Goal: Task Accomplishment & Management: Complete application form

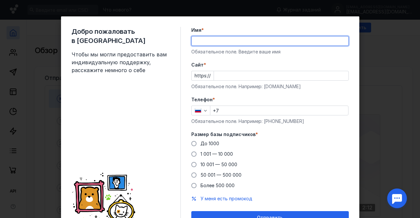
click at [212, 42] on input "Имя *" at bounding box center [270, 40] width 157 height 9
type input "[PERSON_NAME]"
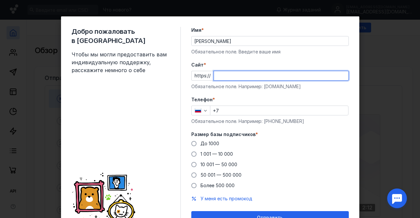
click at [233, 78] on input "Cайт *" at bounding box center [281, 75] width 135 height 9
type input "[DOMAIN_NAME]"
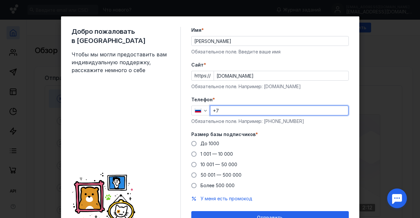
click at [227, 109] on input "+7" at bounding box center [279, 110] width 138 height 9
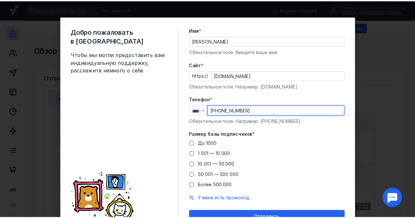
scroll to position [33, 0]
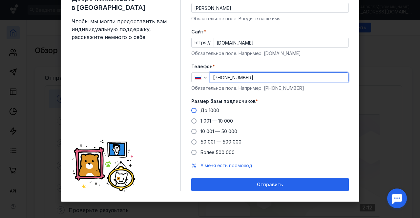
type input "[PHONE_NUMBER]"
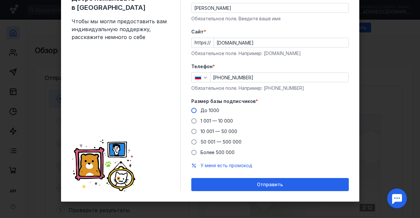
click at [192, 112] on span at bounding box center [193, 110] width 5 height 5
click at [0, 0] on input "До 1000" at bounding box center [0, 0] width 0 height 0
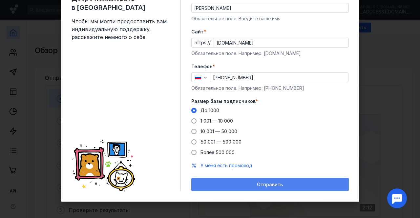
click at [243, 183] on div "Отправить" at bounding box center [270, 185] width 151 height 6
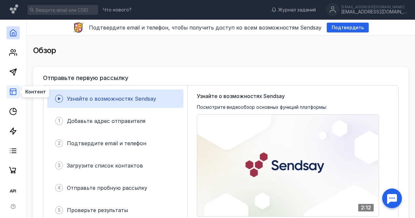
click at [16, 91] on line at bounding box center [13, 91] width 6 height 0
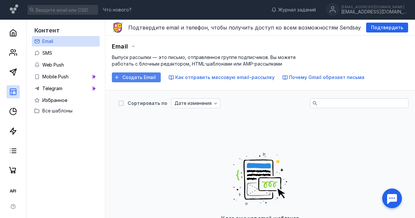
click at [130, 78] on span "Создать Email" at bounding box center [138, 78] width 33 height 6
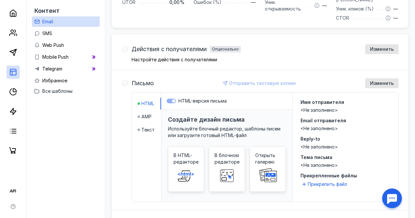
scroll to position [177, 0]
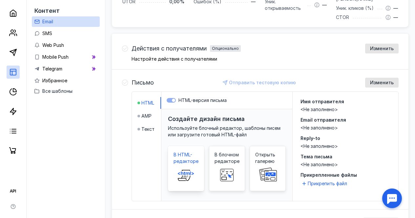
click at [191, 165] on span at bounding box center [186, 175] width 21 height 21
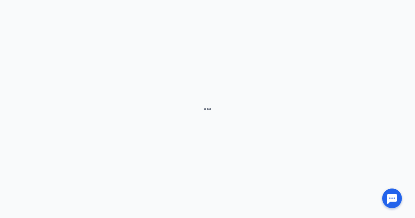
scroll to position [43, 0]
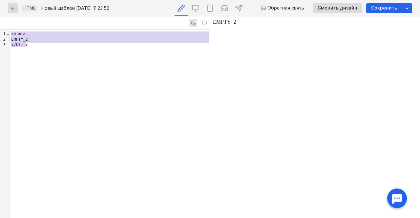
drag, startPoint x: 72, startPoint y: 58, endPoint x: 0, endPoint y: -9, distance: 98.0
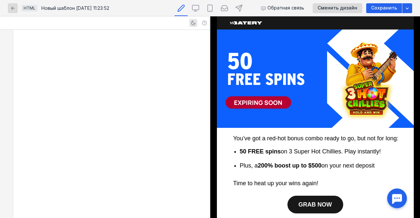
scroll to position [1534, 0]
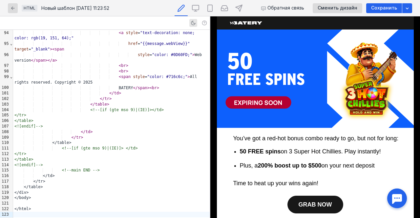
click at [269, 137] on font "You’ve got a red-hot bonus combo ready to go, but not for long:" at bounding box center [315, 138] width 165 height 7
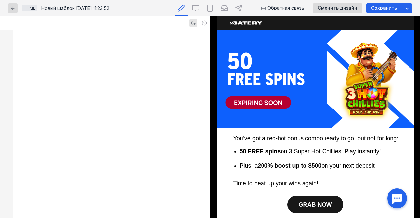
scroll to position [604, 0]
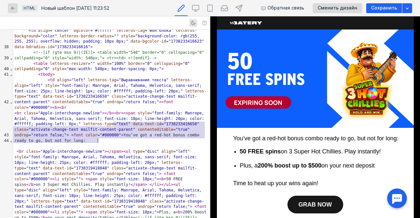
click at [114, 124] on div "< br class = "Apple-interchange-newline" > </ b > < br > < span style = "font-f…" at bounding box center [111, 127] width 197 height 33
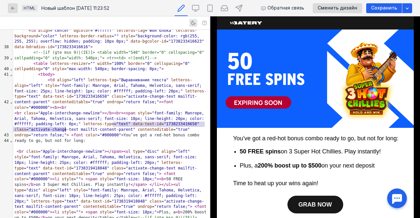
drag, startPoint x: 114, startPoint y: 124, endPoint x: 125, endPoint y: 129, distance: 11.9
click at [125, 129] on div "< br class = "Apple-interchange-newline" > </ b > < br > < span style = "font-f…" at bounding box center [111, 127] width 197 height 33
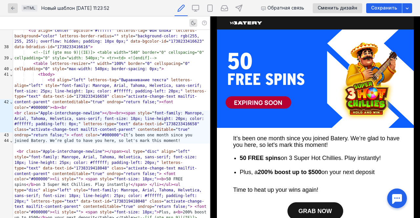
click at [247, 157] on b "50 FREE spins" at bounding box center [260, 158] width 41 height 7
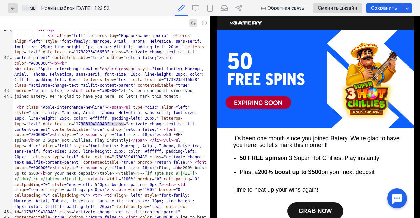
click at [88, 124] on div "< br class = "Apple-interchange-newline" > </ span > < ul type = "disc" align =…" at bounding box center [111, 165] width 197 height 121
drag, startPoint x: 88, startPoint y: 124, endPoint x: 116, endPoint y: 126, distance: 27.9
click at [116, 126] on div "< br class = "Apple-interchange-newline" > </ span > < ul type = "disc" align =…" at bounding box center [111, 165] width 197 height 121
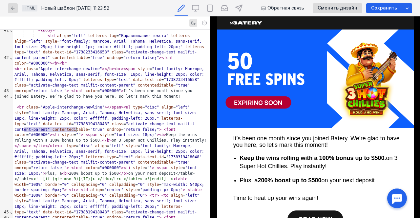
drag, startPoint x: 25, startPoint y: 129, endPoint x: 76, endPoint y: 130, distance: 51.2
click at [76, 130] on div "< br class = "Apple-interchange-newline" > </ span > < ul type = "disc" align =…" at bounding box center [111, 168] width 197 height 127
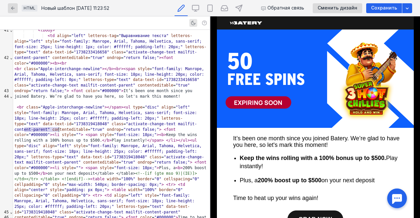
drag, startPoint x: 25, startPoint y: 130, endPoint x: 58, endPoint y: 131, distance: 32.8
click at [58, 131] on div "< br class = "Apple-interchange-newline" > </ span > < ul type = "disc" align =…" at bounding box center [111, 165] width 197 height 121
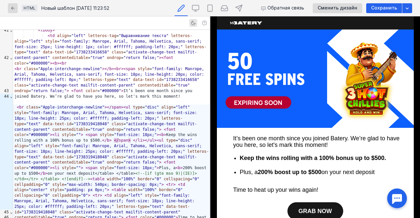
click at [245, 174] on span "Plus, a 200% boost up to $500 on your next deposit" at bounding box center [307, 172] width 135 height 7
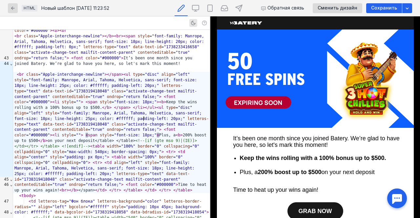
click at [88, 133] on span "<" at bounding box center [87, 135] width 2 height 5
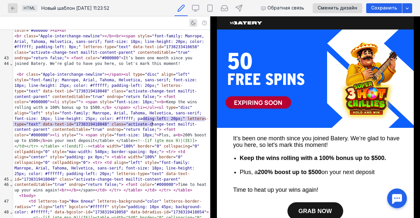
drag, startPoint x: 144, startPoint y: 120, endPoint x: 153, endPoint y: 126, distance: 11.3
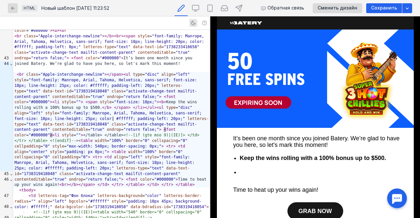
click at [55, 133] on span "<" at bounding box center [54, 135] width 2 height 5
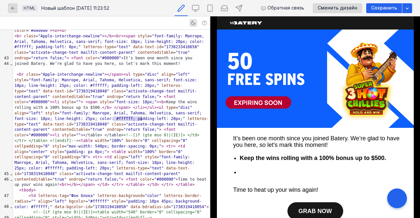
drag, startPoint x: 113, startPoint y: 118, endPoint x: 142, endPoint y: 120, distance: 28.9
click at [142, 120] on div "< br class = "Apple-interchange-newline" > </ span > < ul type = "disc" align =…" at bounding box center [111, 130] width 197 height 116
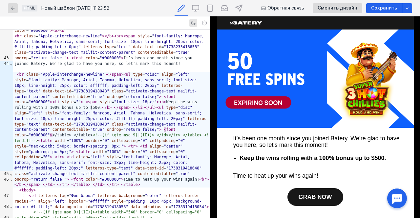
click at [257, 179] on font "Time to heat up your wins again!" at bounding box center [275, 176] width 85 height 7
click at [274, 201] on td "GRAB NOW" at bounding box center [315, 197] width 167 height 18
click at [261, 178] on font "Time to heat up your wins again!" at bounding box center [275, 176] width 85 height 7
click at [114, 163] on div "< br class = "Apple-interchange-newline" > </ span > < ul type = "disc" align =…" at bounding box center [111, 130] width 197 height 116
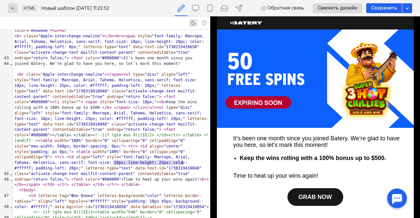
drag, startPoint x: 114, startPoint y: 163, endPoint x: 182, endPoint y: 163, distance: 68.3
click at [182, 163] on div "< br class = "Apple-interchange-newline" > </ span > < ul type = "disc" align =…" at bounding box center [111, 130] width 197 height 116
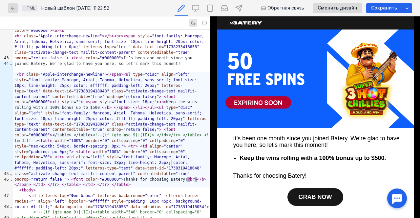
click at [320, 196] on span "GRAB NOW" at bounding box center [315, 197] width 33 height 7
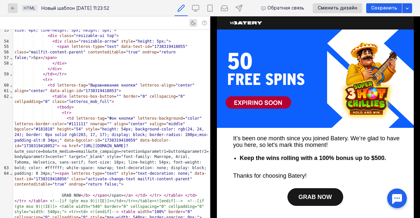
scroll to position [950, 0]
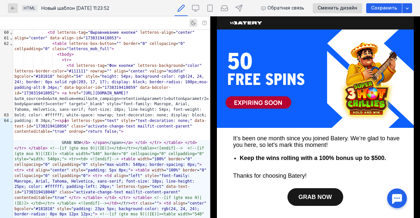
click at [66, 140] on div "GRAB NOW </ b > </ span </span> </ a > </ td > </ tr > </ table > </ td > </ tr…" at bounding box center [111, 206] width 197 height 132
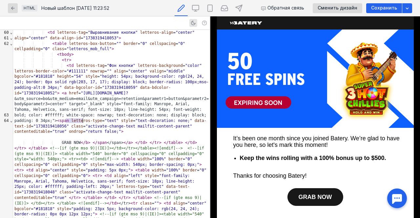
drag, startPoint x: 66, startPoint y: 121, endPoint x: 82, endPoint y: 121, distance: 16.1
click at [82, 140] on div "GRAB NOW </ b > </ span </span> </ a > </ td > </ tr > </ table > </ td > </ tr…" at bounding box center [111, 206] width 197 height 132
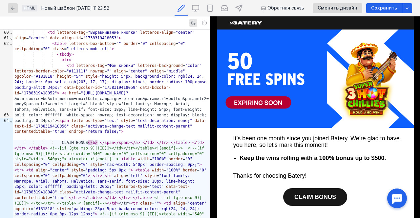
click at [287, 92] on img at bounding box center [315, 79] width 197 height 98
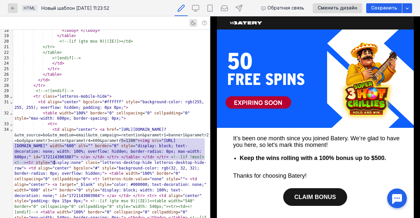
click at [42, 146] on span ""[URL][DOMAIN_NAME]"" at bounding box center [94, 144] width 161 height 10
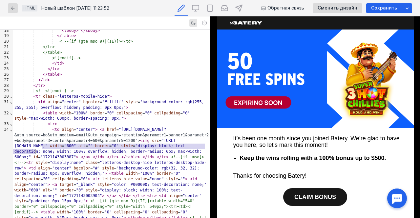
drag, startPoint x: 42, startPoint y: 146, endPoint x: 35, endPoint y: 153, distance: 10.2
click at [35, 149] on span ""[URL][DOMAIN_NAME]"" at bounding box center [94, 144] width 161 height 10
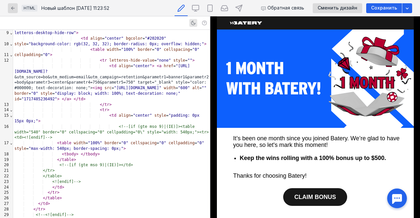
scroll to position [266, 0]
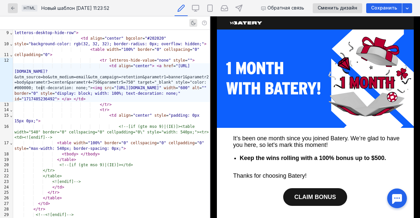
click at [114, 88] on span ""[URL][DOMAIN_NAME]"" at bounding box center [138, 88] width 48 height 5
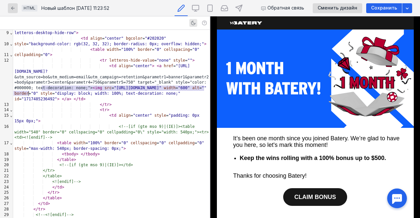
drag, startPoint x: 42, startPoint y: 88, endPoint x: 28, endPoint y: 95, distance: 15.1
click at [114, 90] on span ""[URL][DOMAIN_NAME]"" at bounding box center [138, 88] width 48 height 5
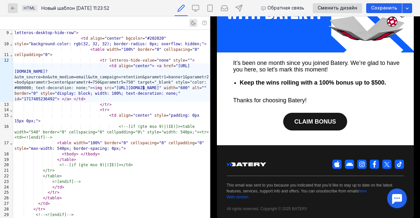
scroll to position [77, 0]
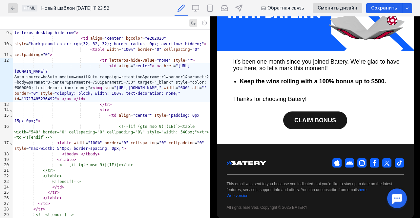
click at [308, 125] on link "CLAIM BONUS" at bounding box center [315, 121] width 64 height 18
click at [335, 162] on img at bounding box center [336, 163] width 9 height 9
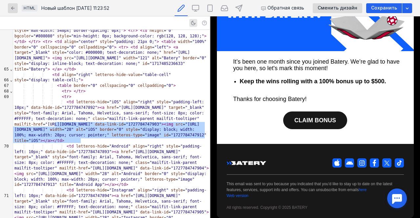
click at [347, 163] on img at bounding box center [349, 163] width 9 height 9
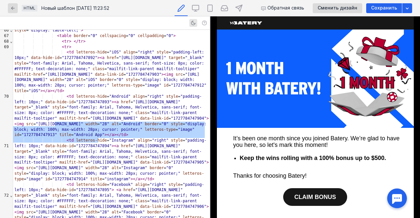
scroll to position [0, 0]
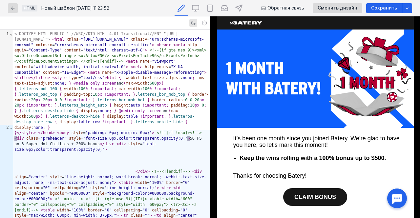
click at [163, 132] on div "} </ style > </ head > < body style = "padding: 0px; margin: 0px;" > <!--[if !m…" at bounding box center [111, 196] width 197 height 132
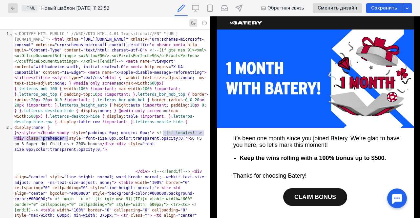
drag, startPoint x: 163, startPoint y: 132, endPoint x: 68, endPoint y: 141, distance: 95.9
click at [68, 141] on div "} </ style > </ head > < body style = "padding: 0px; margin: 0px;" > <!--[if !m…" at bounding box center [111, 196] width 197 height 132
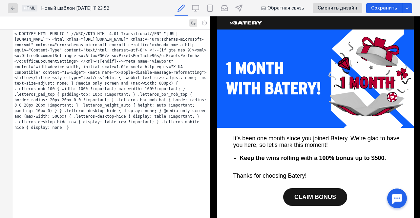
scroll to position [1672, 0]
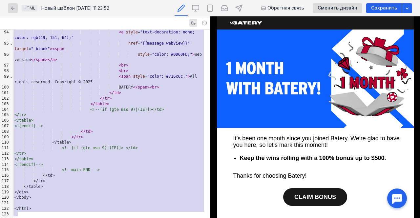
click at [121, 118] on div "</table>" at bounding box center [111, 121] width 197 height 6
copy div "<!DOCTYPE HTML PUBLIC "-//W3C//DTD HTML 4.01 Transitional//EN" "[URL][DOMAIN_NA…"
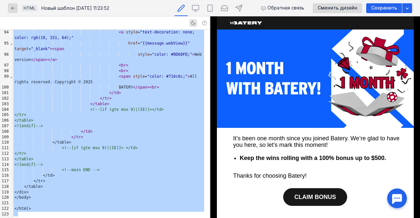
click at [260, 137] on font "It’s been one month since you joined Batery. We’re glad to have you here, so le…" at bounding box center [316, 141] width 166 height 13
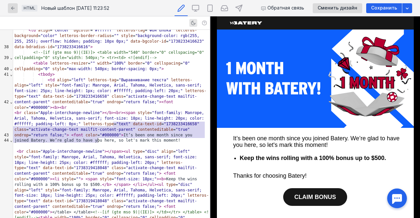
click at [121, 133] on span ">" at bounding box center [122, 135] width 2 height 5
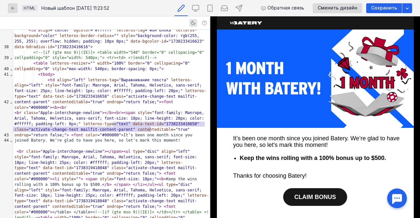
drag, startPoint x: 113, startPoint y: 124, endPoint x: 152, endPoint y: 132, distance: 39.5
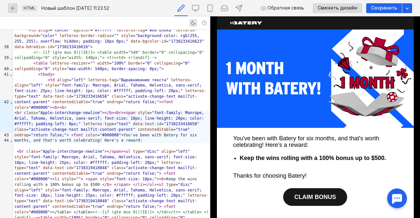
click at [251, 159] on b "Keep the wins rolling with a 100% bonus up to $500." at bounding box center [313, 158] width 146 height 7
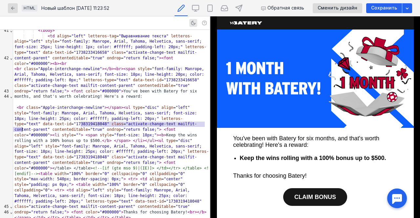
click at [87, 123] on div "< br class = "Apple-interchange-newline" > </ span > < ul type = "disc" align =…" at bounding box center [111, 163] width 197 height 116
drag, startPoint x: 87, startPoint y: 123, endPoint x: 199, endPoint y: 122, distance: 111.6
click at [199, 122] on div "< br class = "Apple-interchange-newline" > </ span > < ul type = "disc" align =…" at bounding box center [111, 163] width 197 height 116
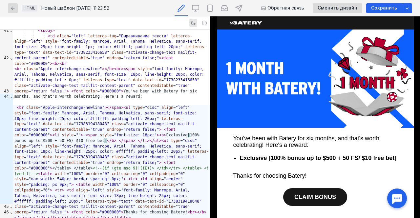
click at [112, 126] on div "< br class = "Apple-interchange-newline" > </ span > < ul type = "disc" align =…" at bounding box center [111, 163] width 197 height 116
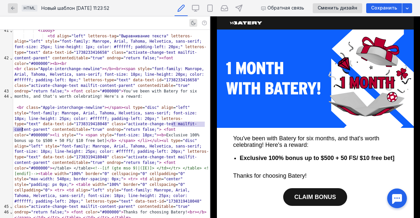
drag, startPoint x: 172, startPoint y: 124, endPoint x: 22, endPoint y: 131, distance: 150.2
click at [22, 131] on div "< br class = "Apple-interchange-newline" > </ span > < ul type = "disc" align =…" at bounding box center [111, 163] width 197 height 116
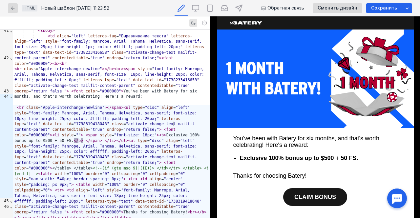
click at [235, 178] on font "Thanks for choosing Batery!" at bounding box center [270, 176] width 74 height 7
click at [163, 190] on div "< br class = "Apple-interchange-newline" > </ span > < ul type = "disc" align =…" at bounding box center [111, 163] width 197 height 116
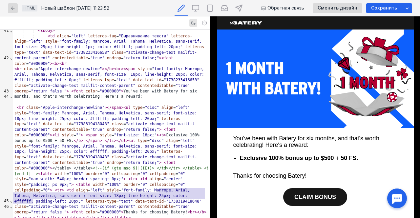
drag, startPoint x: 163, startPoint y: 190, endPoint x: 98, endPoint y: 203, distance: 66.3
click at [163, 190] on div "< br class = "Apple-interchange-newline" > </ span > < ul type = "disc" align =…" at bounding box center [111, 163] width 197 height 116
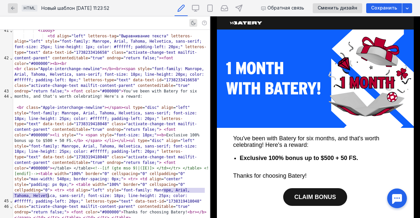
drag, startPoint x: 163, startPoint y: 190, endPoint x: 48, endPoint y: 197, distance: 115.0
click at [48, 197] on div "< br class = "Apple-interchange-newline" > </ span > < ul type = "disc" align =…" at bounding box center [111, 163] width 197 height 116
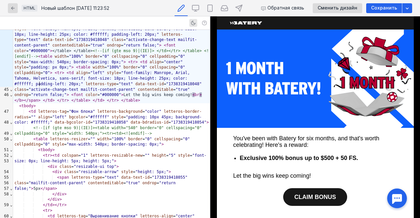
scroll to position [943, 0]
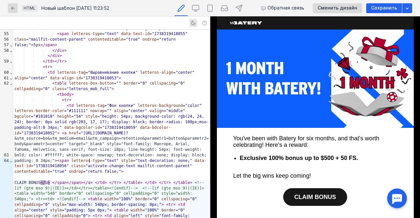
click at [45, 181] on span "</" at bounding box center [42, 183] width 5 height 5
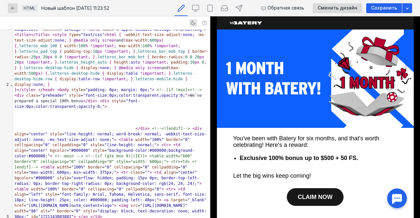
scroll to position [0, 0]
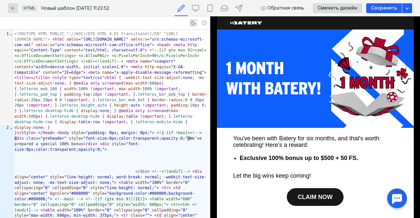
click at [187, 136] on span ">" at bounding box center [188, 138] width 2 height 5
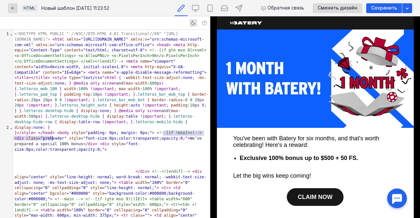
drag, startPoint x: 163, startPoint y: 133, endPoint x: 53, endPoint y: 140, distance: 110.5
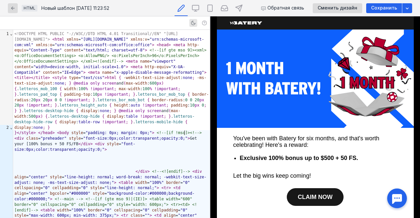
click at [185, 136] on div "} </ style > </ head > < body style = "padding: 0px; margin: 0px;" > <!--[if !m…" at bounding box center [111, 196] width 197 height 132
click at [48, 140] on div "} </ style > </ head > < body style = "padding: 0px; margin: 0px;" > <!--[if !m…" at bounding box center [111, 196] width 197 height 132
click at [271, 86] on img at bounding box center [315, 79] width 197 height 98
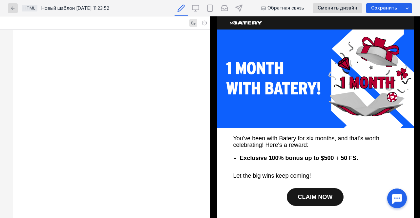
scroll to position [406, 0]
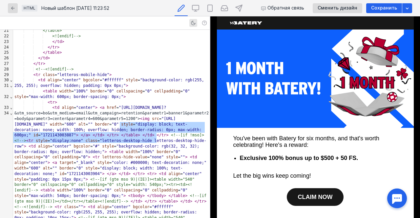
click at [270, 100] on img at bounding box center [315, 79] width 197 height 98
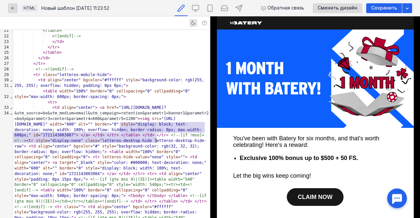
click at [43, 127] on span ""[URL][DOMAIN_NAME]"" at bounding box center [94, 122] width 161 height 10
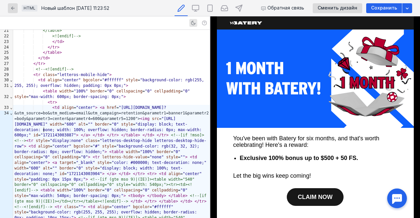
click at [42, 127] on span ""[URL][DOMAIN_NAME]"" at bounding box center [94, 122] width 161 height 10
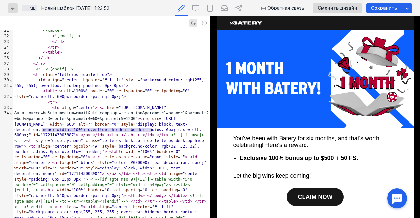
drag, startPoint x: 42, startPoint y: 129, endPoint x: 152, endPoint y: 131, distance: 110.3
click at [152, 127] on span ""[URL][DOMAIN_NAME]"" at bounding box center [94, 122] width 161 height 10
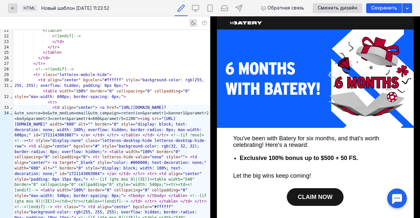
click at [258, 105] on img at bounding box center [315, 79] width 197 height 98
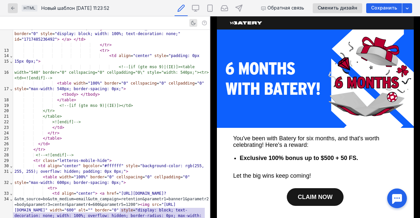
scroll to position [318, 0]
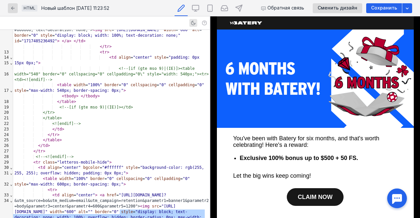
click at [239, 110] on img at bounding box center [315, 79] width 197 height 98
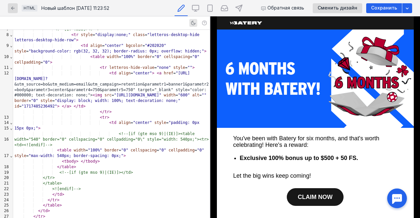
scroll to position [252, 0]
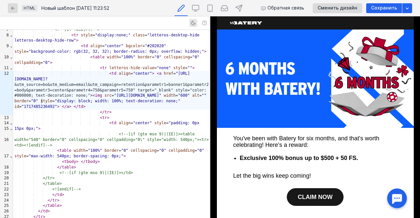
click at [114, 98] on span ""[URL][DOMAIN_NAME]"" at bounding box center [138, 95] width 48 height 5
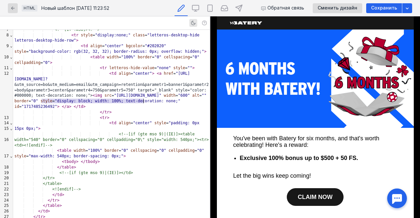
drag, startPoint x: 42, startPoint y: 101, endPoint x: 143, endPoint y: 101, distance: 101.4
click at [143, 98] on span ""[URL][DOMAIN_NAME]"" at bounding box center [138, 95] width 48 height 5
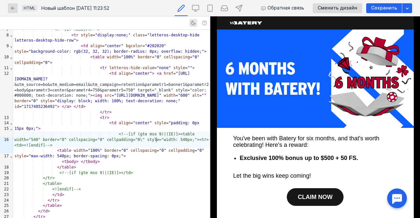
click at [158, 139] on span "<!--[if (gte mso 9)|(IE)]><table width="540" border="0" cellspacing="0" cellpad…" at bounding box center [111, 140] width 194 height 16
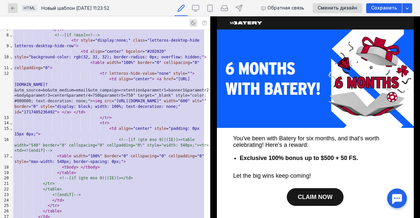
copy div "} </ lorem > </ ipsu > < dolo sitam = "consect: 4ad; elitse: 2do;" > <!--[ei !t…"
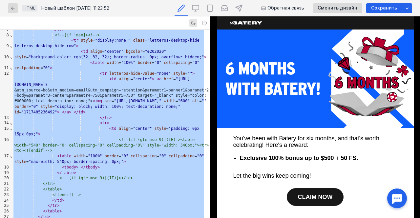
click at [270, 160] on b "Exclusive 100% bonus up to $500 + 50 FS." at bounding box center [299, 158] width 118 height 7
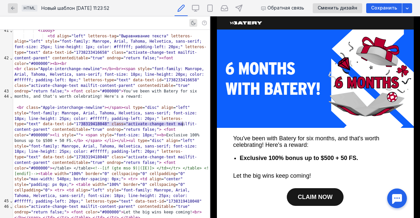
click at [171, 125] on div "< br class = "Apple-interchange-newline" > </ span > < ul type = "disc" align =…" at bounding box center [111, 163] width 197 height 116
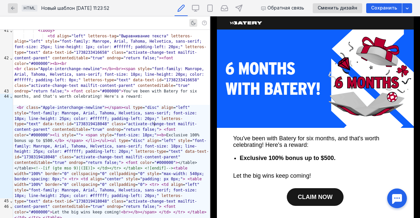
click at [33, 216] on span "</" at bounding box center [31, 218] width 5 height 5
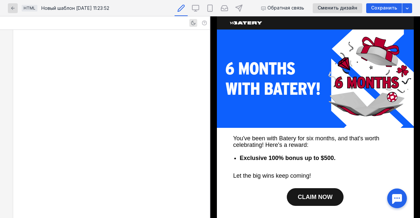
scroll to position [1666, 0]
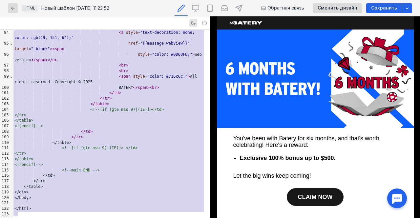
copy div "<!DOCTYPE HTML PUBLIC "-//W3C//DTD HTML 4.01 Transitional//EN" "[URL][DOMAIN_NA…"
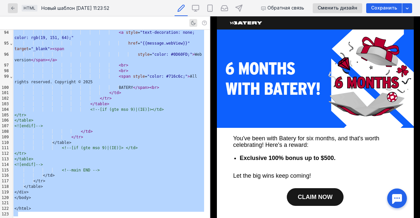
click at [258, 141] on font "You've been with Batery for six months, and that's worth celebrating! Here's a …" at bounding box center [318, 148] width 171 height 30
click at [240, 79] on img at bounding box center [315, 79] width 197 height 98
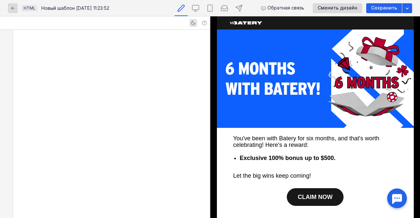
scroll to position [406, 0]
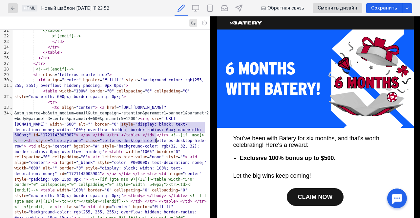
click at [251, 139] on font "You've been with Batery for six months, and that's worth celebrating! Here's a …" at bounding box center [306, 141] width 146 height 13
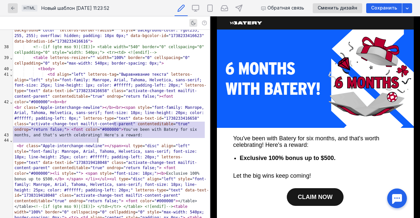
click at [113, 124] on div "< br class = "Apple-interchange-newline" > </ b > < br > < span style = "font-f…" at bounding box center [111, 121] width 197 height 33
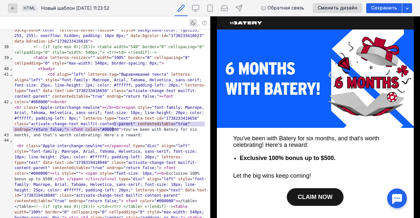
drag, startPoint x: 113, startPoint y: 124, endPoint x: 124, endPoint y: 129, distance: 12.2
click at [124, 129] on div "< br class = "Apple-interchange-newline" > </ b > < br > < span style = "font-f…" at bounding box center [111, 121] width 197 height 33
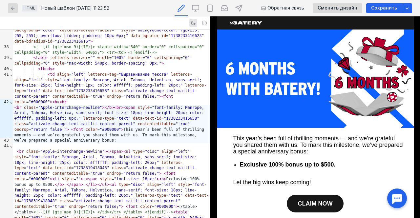
click at [32, 129] on div "< br class = "Apple-interchange-newline" > </ b > < br > < span style = "font-f…" at bounding box center [111, 124] width 197 height 39
click at [254, 166] on b "Exclusive 100% bonus up to $500." at bounding box center [288, 164] width 96 height 7
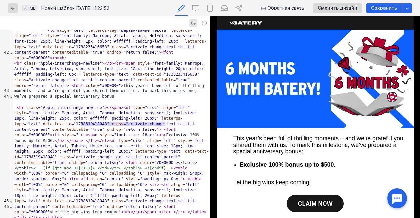
click at [164, 133] on span ">" at bounding box center [165, 135] width 2 height 5
drag, startPoint x: 87, startPoint y: 124, endPoint x: 156, endPoint y: 124, distance: 68.9
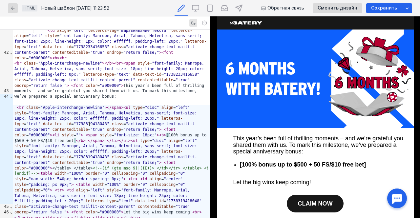
click at [89, 123] on div "< br class = "Apple-interchange-newline" > </ span > < ul type = "disc" align =…" at bounding box center [111, 163] width 197 height 116
click at [253, 183] on font "Let the big wins keep coming!" at bounding box center [272, 182] width 78 height 7
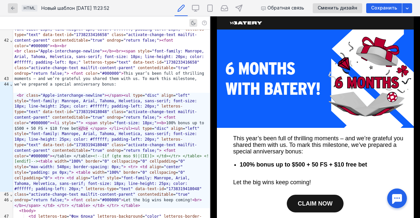
scroll to position [706, 0]
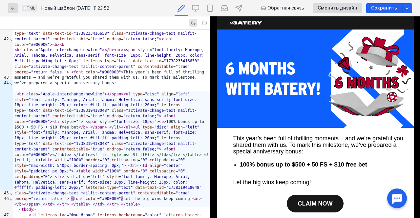
click at [121, 197] on span ">" at bounding box center [122, 199] width 2 height 5
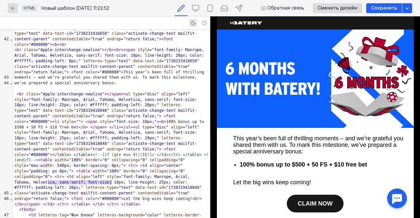
drag, startPoint x: 48, startPoint y: 183, endPoint x: 112, endPoint y: 184, distance: 64.3
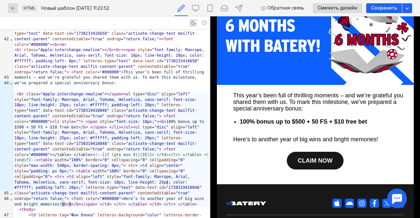
scroll to position [44, 0]
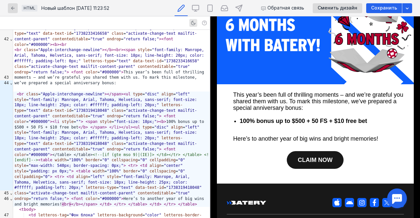
click at [315, 165] on link "CLAIM NOW" at bounding box center [315, 160] width 57 height 18
click at [293, 160] on link "CLAIM NOW" at bounding box center [315, 160] width 57 height 18
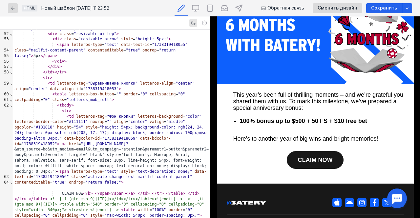
scroll to position [939, 0]
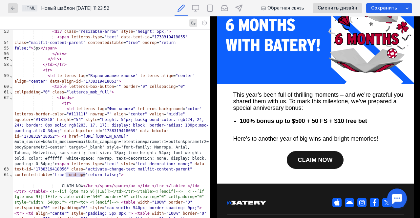
drag, startPoint x: 66, startPoint y: 173, endPoint x: 85, endPoint y: 175, distance: 18.8
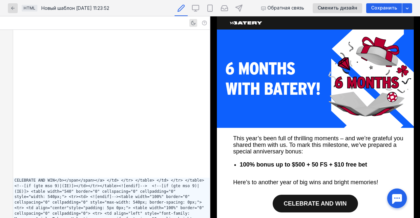
scroll to position [0, 0]
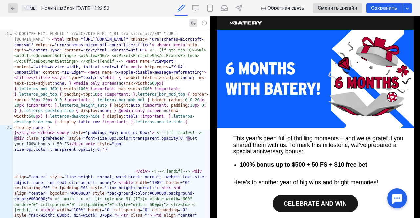
click at [163, 134] on div "} </ style > </ head > < body style = "padding: 0px; margin: 0px;" > <!--[if !m…" at bounding box center [111, 196] width 197 height 132
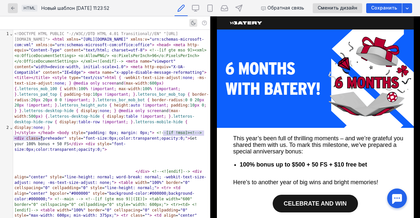
drag, startPoint x: 163, startPoint y: 134, endPoint x: 42, endPoint y: 138, distance: 121.9
click at [42, 138] on div "} </ style > </ head > < body style = "padding: 0px; margin: 0px;" > <!--[if !m…" at bounding box center [111, 196] width 197 height 132
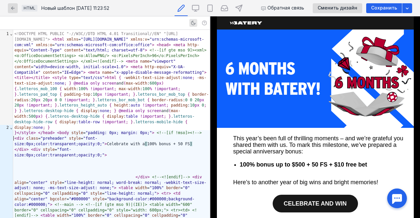
click at [145, 142] on span "[" at bounding box center [146, 144] width 2 height 5
click at [282, 101] on img at bounding box center [315, 79] width 197 height 98
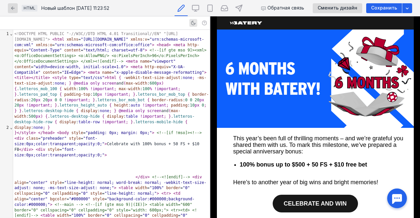
scroll to position [406, 0]
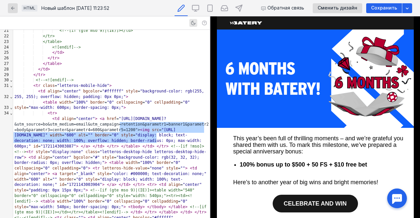
click at [267, 104] on img at bounding box center [315, 79] width 197 height 98
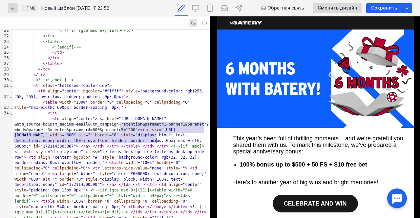
click at [42, 130] on span ""[URL][DOMAIN_NAME]"" at bounding box center [94, 133] width 161 height 10
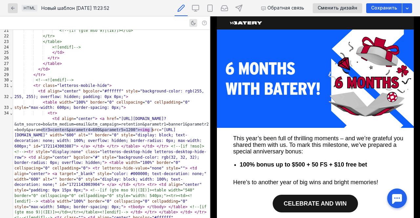
drag, startPoint x: 42, startPoint y: 130, endPoint x: 152, endPoint y: 131, distance: 109.6
click at [152, 131] on span ""[URL][DOMAIN_NAME]"" at bounding box center [94, 133] width 161 height 10
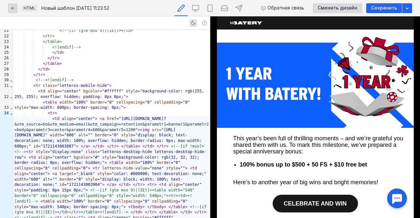
click at [267, 95] on img at bounding box center [315, 79] width 197 height 98
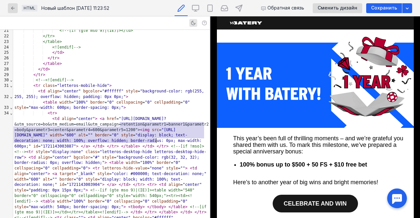
click at [42, 130] on span ""[URL][DOMAIN_NAME]"" at bounding box center [94, 133] width 161 height 10
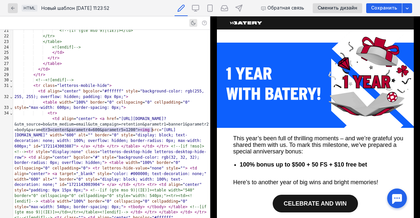
drag, startPoint x: 42, startPoint y: 130, endPoint x: 153, endPoint y: 132, distance: 110.6
click at [153, 132] on div "< td align = "center" > < a href = "[URL][DOMAIN_NAME]? &utm_source=bo&utm_medi…" at bounding box center [111, 187] width 197 height 143
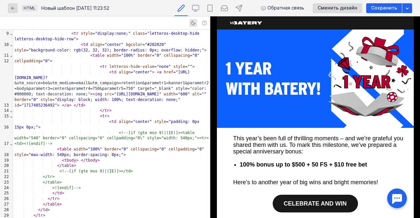
scroll to position [264, 0]
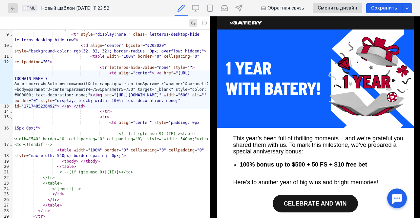
click at [114, 93] on span ""[URL][DOMAIN_NAME]"" at bounding box center [138, 95] width 48 height 5
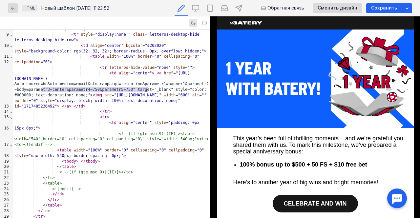
drag, startPoint x: 42, startPoint y: 91, endPoint x: 146, endPoint y: 91, distance: 103.4
click at [146, 93] on span ""[URL][DOMAIN_NAME]"" at bounding box center [138, 95] width 48 height 5
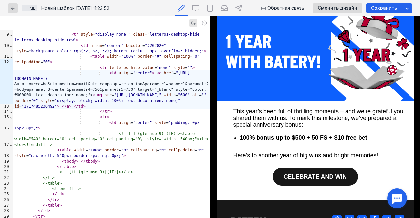
scroll to position [19, 0]
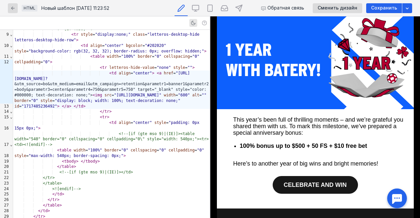
click at [354, 150] on li "100% bonus up to $500 + 50 FS + $10 free bet" at bounding box center [322, 146] width 164 height 8
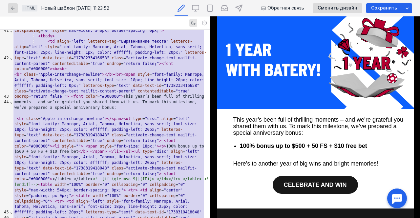
copy div "<!DOCTYPE HTML PUBLIC "-//W3C//DTD HTML 4.01 Transitional//EN" "[URL][DOMAIN_NA…"
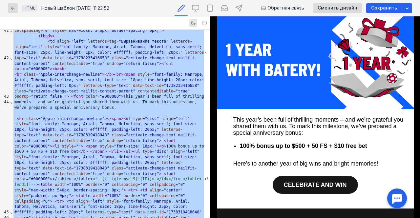
scroll to position [0, 0]
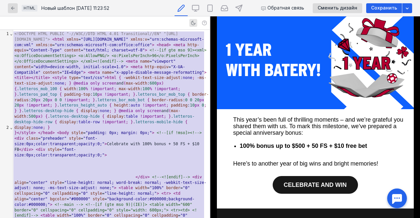
click at [132, 143] on div "} </ style > </ head > < body style = "padding: 0px; margin: 0px;" > <!--[if !m…" at bounding box center [111, 199] width 197 height 138
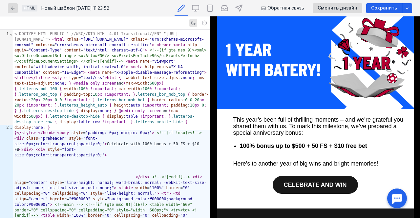
click at [341, 119] on font "This year’s been full of thrilling moments – and we’re grateful you shared them…" at bounding box center [318, 127] width 170 height 20
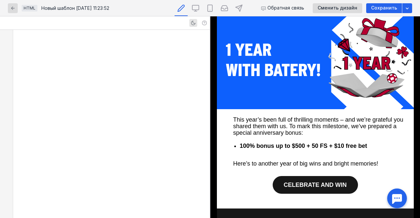
scroll to position [643, 0]
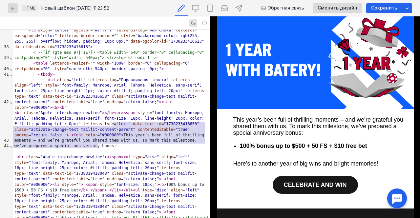
click at [32, 131] on div "< br class = "Apple-interchange-newline" > </ b > < br > < span style = "font-f…" at bounding box center [111, 129] width 197 height 39
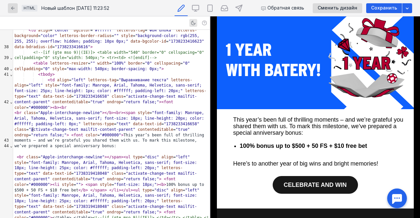
click at [32, 132] on div "< br class = "Apple-interchange-newline" > </ b > < br > < span style = "font-f…" at bounding box center [111, 129] width 197 height 39
copy div "–"
click at [251, 165] on font "Here’s to another year of big wins and bright memories!" at bounding box center [305, 163] width 145 height 7
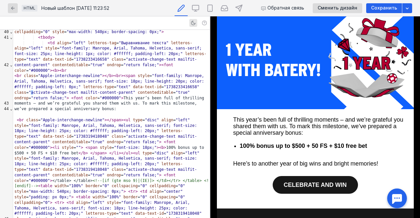
scroll to position [687, 0]
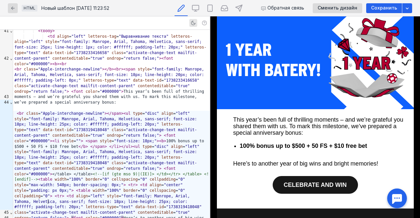
click at [121, 216] on span ">" at bounding box center [122, 218] width 2 height 5
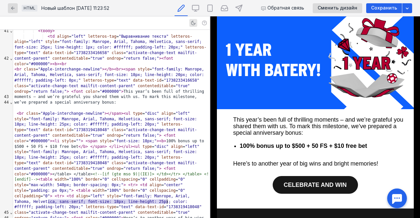
drag, startPoint x: 48, startPoint y: 201, endPoint x: 167, endPoint y: 203, distance: 119.1
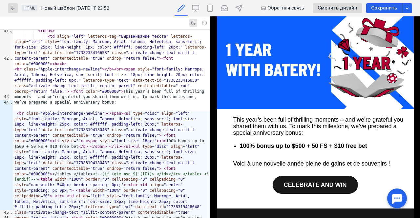
scroll to position [19, 0]
click at [315, 186] on span "CELEBRATE AND WIN" at bounding box center [315, 185] width 63 height 7
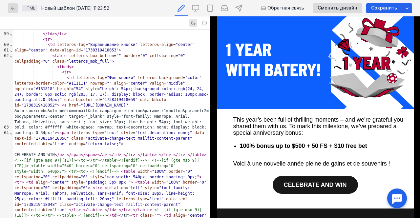
scroll to position [1001, 0]
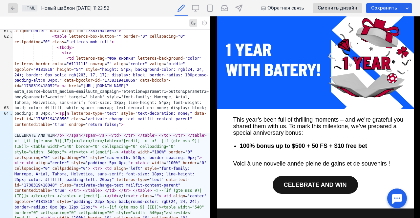
click at [65, 133] on div "CELEBRATE AND WIN </ b > </ span </ span > </ a > </ td > </ tr > </ table > </…" at bounding box center [111, 199] width 197 height 132
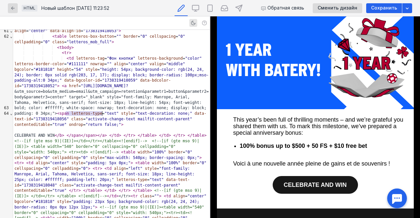
drag, startPoint x: 65, startPoint y: 113, endPoint x: 101, endPoint y: 116, distance: 36.2
click at [101, 133] on div "CELEBRATE AND WIN </ b > </ span </ span > </ a > </ td > </ tr > </ table > </…" at bounding box center [111, 199] width 197 height 132
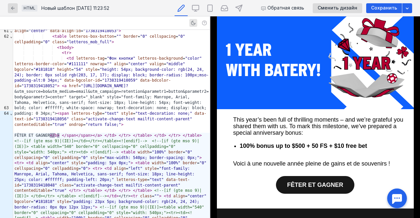
click at [265, 137] on td "This year’s been full of thrilling moments – and we’re grateful you shared them…" at bounding box center [315, 136] width 177 height 41
click at [126, 188] on span "<!--[if (gte mso 9)|(IE)]> </td></tr> </table> <![endif]-->" at bounding box center [107, 193] width 187 height 10
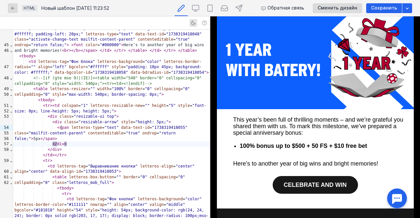
click at [91, 141] on div "</ div >" at bounding box center [111, 144] width 197 height 6
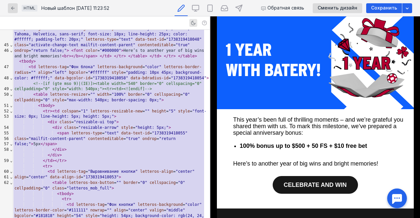
copy div "<!--[lo (ips dol 9)|(SI)]> <ametc adipi="262" elitse="8" doeiusmodte="7" incidi…"
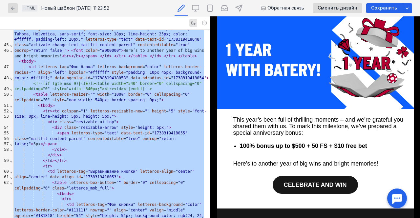
click at [340, 148] on b "100% bonus up to $500 + 50 FS + $10 free bet" at bounding box center [303, 146] width 127 height 7
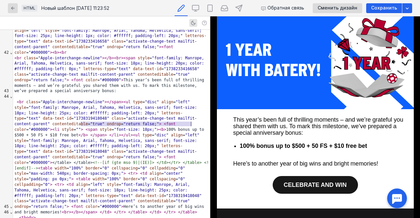
click at [161, 125] on div "< br class = "Apple-interchange-newline" > </ span > < ul type = "disc" align =…" at bounding box center [111, 157] width 197 height 116
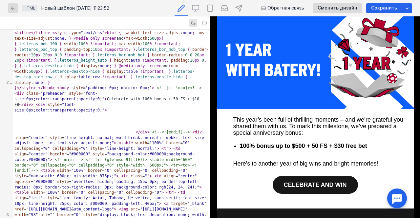
scroll to position [0, 0]
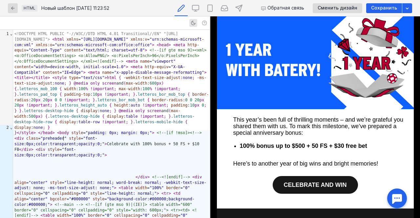
click at [64, 139] on div "} </ style > </ head > < body style = "padding: 0px; margin: 0px;" > <!--[if !m…" at bounding box center [111, 199] width 197 height 138
click at [95, 203] on span "<!--[if (gte mso 9)|(IE)]> <table width="600" border="0" cellspacing="0" cellpa…" at bounding box center [105, 211] width 182 height 16
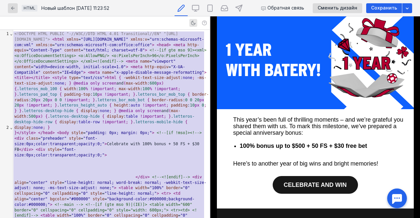
copy div "<!DOCTYPE HTML PUBLIC "-//W3C//DTD HTML 4.01 Transitional//EN" "[URL][DOMAIN_NA…"
click at [133, 148] on div "} </ style > </ head > < body style = "padding: 0px; margin: 0px;" > <!--[if !m…" at bounding box center [111, 199] width 197 height 138
copy div "<!DOCTYPE HTML PUBLIC "-//W3C//DTD HTML 4.01 Transitional//EN" "[URL][DOMAIN_NA…"
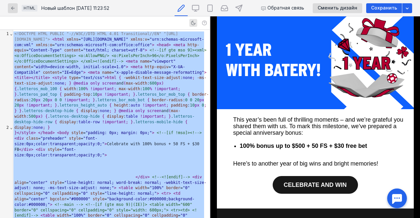
click at [337, 150] on li "100% bonus up to $500 + 50 FS + $30 free bet" at bounding box center [322, 146] width 164 height 8
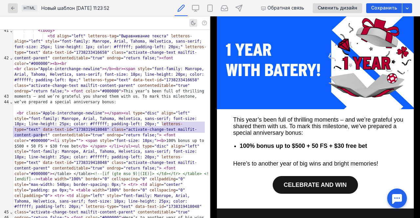
click at [162, 131] on div "< br class = "Apple-interchange-newline" > </ span > < ul type = "disc" align =…" at bounding box center [111, 169] width 197 height 116
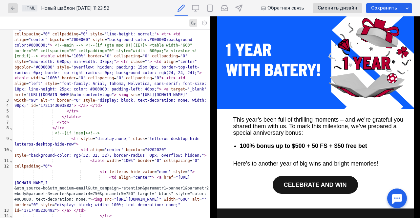
scroll to position [0, 0]
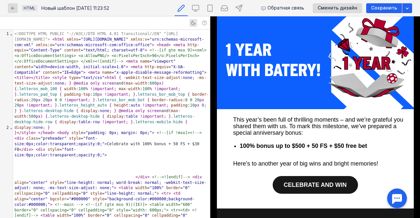
drag, startPoint x: 206, startPoint y: 106, endPoint x: 4, endPoint y: 9, distance: 224.3
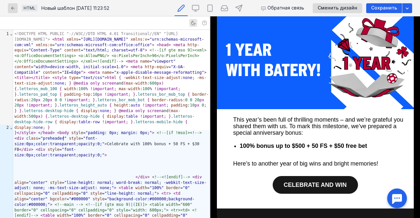
click at [63, 141] on div "} </ style > </ head > < body style = "padding: 0px; margin: 0px;" > <!--[if !m…" at bounding box center [111, 199] width 197 height 138
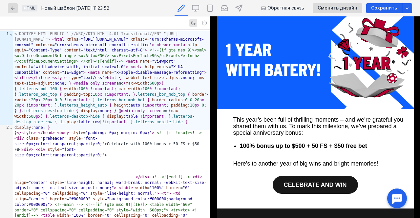
click at [135, 123] on span "letteros-mobile-hide" at bounding box center [159, 122] width 48 height 5
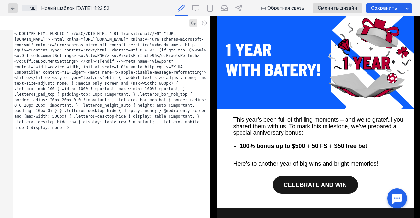
scroll to position [1677, 0]
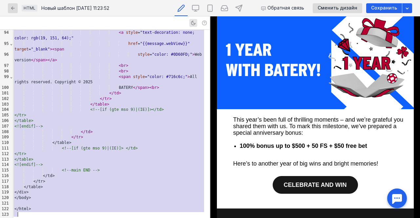
copy div "<!DOCTYPE HTML PUBLIC "-//W3C//DTD HTML 4.01 Transitional//EN" "[URL][DOMAIN_NA…"
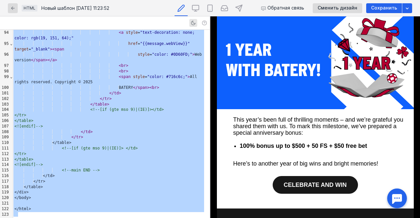
click at [338, 148] on b "100% bonus up to $500 + 50 FS + $50 free bet" at bounding box center [303, 146] width 127 height 7
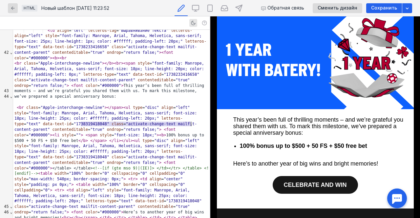
click at [161, 126] on div "< br class = "Apple-interchange-newline" > </ span > < ul type = "disc" align =…" at bounding box center [111, 163] width 197 height 116
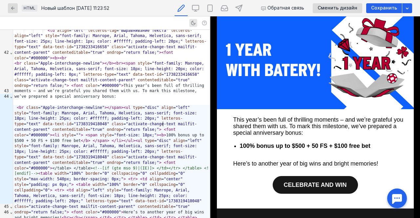
scroll to position [19, 0]
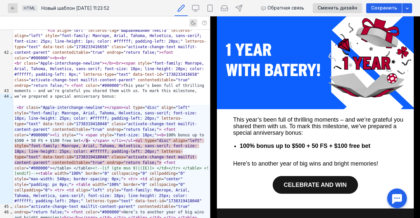
click at [87, 143] on div "< br class = "Apple-interchange-newline" > </ span > < ul type = "disc" align =…" at bounding box center [111, 163] width 197 height 116
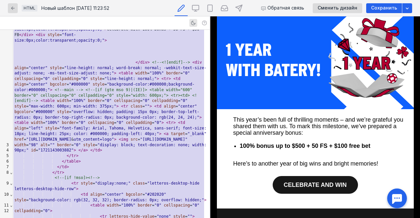
scroll to position [0, 0]
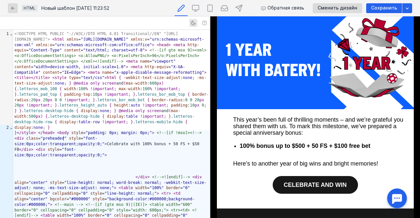
click at [64, 139] on div "} </ style > </ head > < body style = "padding: 0px; margin: 0px;" > <!--[if !m…" at bounding box center [111, 199] width 197 height 138
click at [89, 163] on div "} </ style > </ head > < body style = "padding: 0px; margin: 0px;" > <!--[if !m…" at bounding box center [111, 199] width 197 height 138
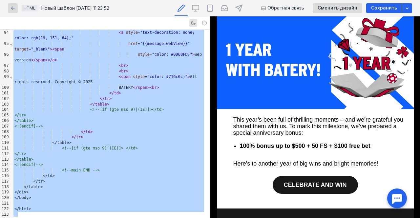
click at [291, 147] on b "100% bonus up to $500 + 50 FS + $100 free bet" at bounding box center [305, 146] width 131 height 7
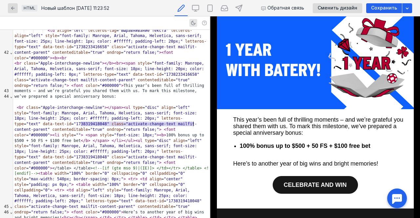
click at [85, 139] on span "</" at bounding box center [83, 141] width 5 height 5
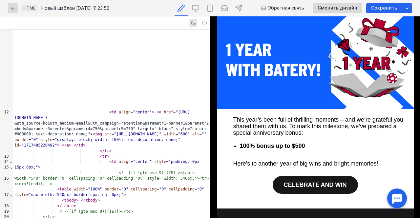
scroll to position [0, 0]
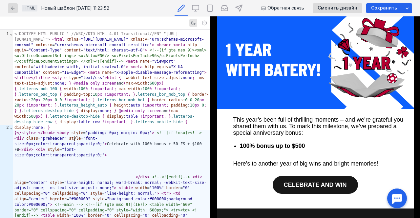
click at [74, 139] on div "} </ style > </ head > < body style = "padding: 0px; margin: 0px;" > <!--[if !m…" at bounding box center [111, 199] width 197 height 138
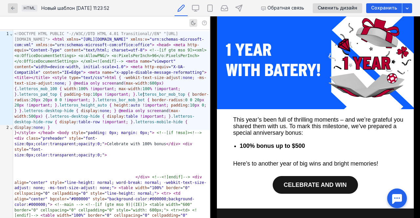
click at [144, 95] on span "letteros_bor_mob_top" at bounding box center [162, 94] width 48 height 5
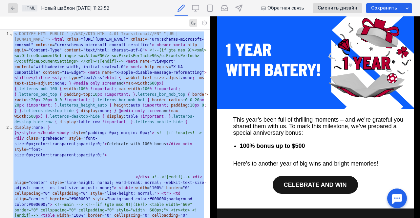
click at [254, 119] on font "This year’s been full of thrilling moments – and we’re grateful you shared them…" at bounding box center [318, 127] width 170 height 20
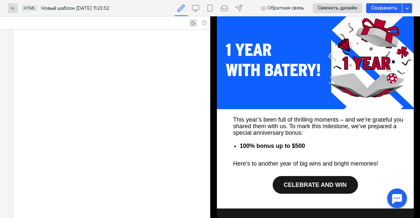
scroll to position [643, 0]
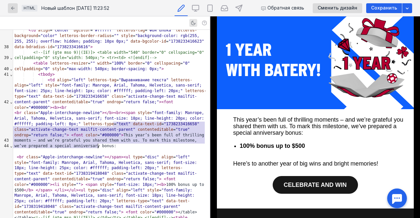
click at [114, 124] on div "< br class = "Apple-interchange-newline" > </ b > < br > < span style = "font-f…" at bounding box center [111, 129] width 197 height 39
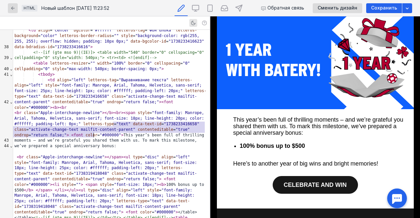
drag, startPoint x: 114, startPoint y: 124, endPoint x: 127, endPoint y: 133, distance: 16.2
click at [127, 133] on div "< br class = "Apple-interchange-newline" > </ b > < br > < span style = "font-f…" at bounding box center [111, 129] width 197 height 39
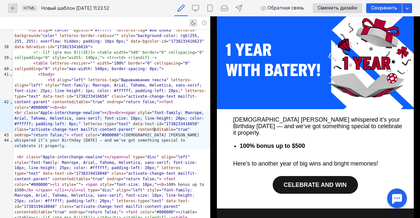
scroll to position [19, 0]
click at [29, 131] on div "< br class = "Apple-interchange-newline" > </ b > < br > < span style = "font-f…" at bounding box center [111, 129] width 197 height 39
click at [246, 143] on b "100% bonus up to $500" at bounding box center [272, 146] width 65 height 7
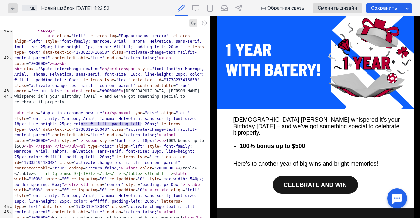
click at [88, 125] on div "< br class = "Apple-interchange-newline" > </ span > < ul type = "disc" align =…" at bounding box center [111, 169] width 197 height 116
drag, startPoint x: 88, startPoint y: 125, endPoint x: 132, endPoint y: 125, distance: 44.3
click at [132, 125] on div "< br class = "Apple-interchange-newline" > </ span > < ul type = "disc" align =…" at bounding box center [111, 169] width 197 height 116
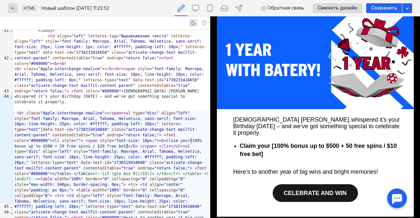
scroll to position [19, 0]
click at [113, 124] on div "< br class = "Apple-interchange-newline" > </ span > < ul type = "disc" align =…" at bounding box center [111, 169] width 197 height 116
click at [41, 129] on div "< br class = "Apple-interchange-newline" > </ span > < ul type = "disc" align =…" at bounding box center [111, 169] width 197 height 116
click at [241, 169] on font "Here’s to another year of big wins and bright memories!" at bounding box center [305, 172] width 145 height 7
click at [350, 120] on font "[DEMOGRAPHIC_DATA] [PERSON_NAME] whispered it’s your Birthday [DATE] – and we’v…" at bounding box center [316, 127] width 167 height 20
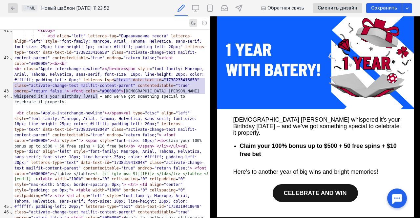
scroll to position [643, 0]
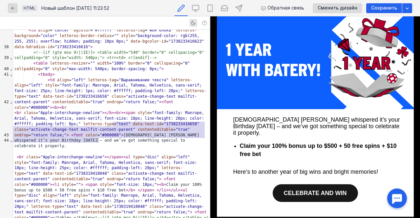
click at [28, 131] on div "< br class = "Apple-interchange-newline" > </ b > < br > < span style = "font-f…" at bounding box center [111, 129] width 197 height 39
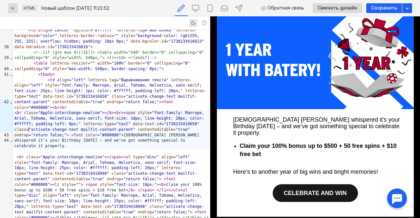
scroll to position [19, 0]
click at [259, 169] on font "Here’s to another year of big wins and bright memories!" at bounding box center [305, 172] width 145 height 7
click at [311, 190] on span "CELEBRATE AND WIN" at bounding box center [315, 193] width 63 height 7
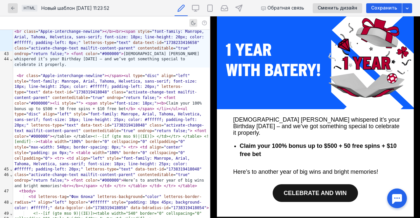
scroll to position [725, 0]
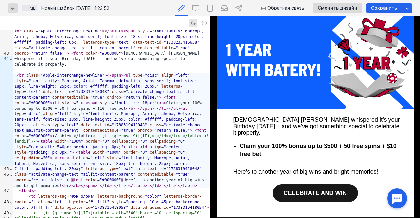
click at [114, 158] on div "< br class = "Apple-interchange-newline" > </ span > < ul type = "disc" align =…" at bounding box center [111, 131] width 197 height 116
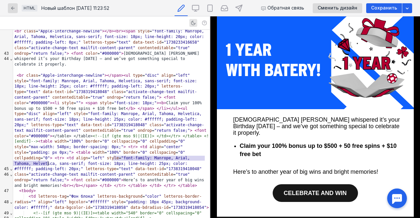
drag, startPoint x: 114, startPoint y: 158, endPoint x: 48, endPoint y: 164, distance: 65.9
click at [48, 164] on div "< br class = "Apple-interchange-newline" > </ span > < ul type = "disc" align =…" at bounding box center [111, 131] width 197 height 116
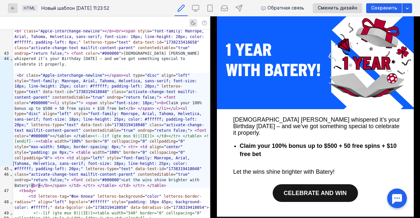
scroll to position [19, 0]
click at [296, 194] on link "CELEBRATE AND WIN" at bounding box center [315, 193] width 85 height 18
click at [285, 169] on font "Let the wins shine brighter with Batery!" at bounding box center [283, 172] width 101 height 7
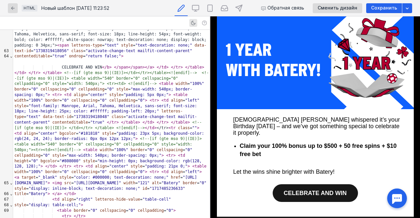
scroll to position [1048, 0]
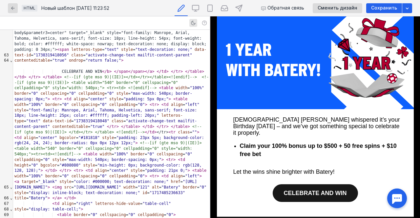
click at [297, 190] on span "CELEBRATE AND WIN" at bounding box center [315, 193] width 63 height 7
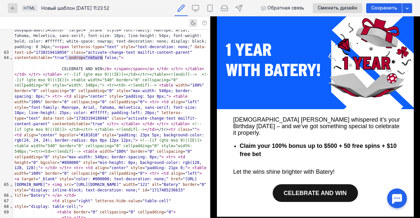
drag, startPoint x: 65, startPoint y: 57, endPoint x: 102, endPoint y: 59, distance: 37.5
click at [102, 66] on div "CELEBRATE AND WIN </ b > </ span </ span > </ a > </ td > </ tr > </ table > </…" at bounding box center [111, 132] width 197 height 132
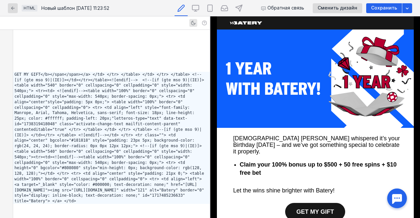
scroll to position [0, 0]
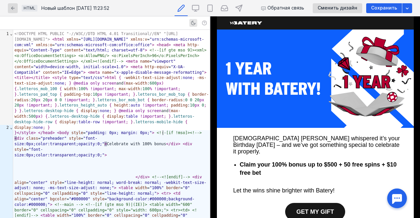
click at [163, 134] on div "} </ style > </ head > < body style = "padding: 0px; margin: 0px;" > <!--[if !m…" at bounding box center [111, 199] width 197 height 138
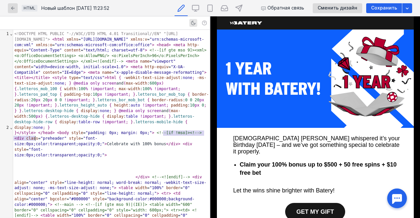
drag, startPoint x: 163, startPoint y: 134, endPoint x: 36, endPoint y: 138, distance: 127.7
click at [36, 138] on div "} </ style > </ head > < body style = "padding: 0px; margin: 0px;" > <!--[if !m…" at bounding box center [111, 199] width 197 height 138
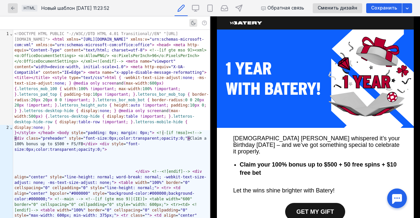
click at [187, 136] on span ">" at bounding box center [188, 138] width 2 height 5
click at [55, 140] on div "} </ style > </ head > < body style = "padding: 0px; margin: 0px;" > <!--[if !m…" at bounding box center [111, 196] width 197 height 132
click at [61, 140] on div "} </ style > </ head > < body style = "padding: 0px; margin: 0px;" > <!--[if !m…" at bounding box center [111, 196] width 197 height 132
click at [54, 139] on div "} </ style > </ head > < body style = "padding: 0px; margin: 0px;" > <!--[if !m…" at bounding box center [111, 196] width 197 height 132
click at [67, 139] on div "} </ style > </ head > < body style = "padding: 0px; margin: 0px;" > <!--[if !m…" at bounding box center [111, 196] width 197 height 132
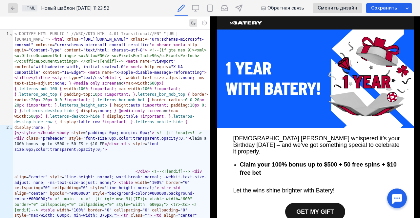
click at [253, 98] on img at bounding box center [315, 79] width 197 height 98
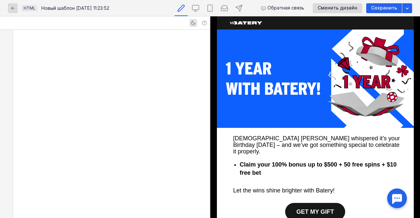
scroll to position [406, 0]
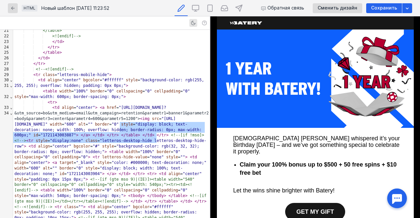
click at [257, 96] on img at bounding box center [315, 79] width 197 height 98
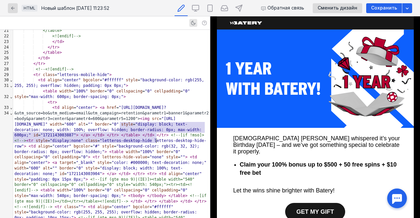
click at [41, 127] on span ""[URL][DOMAIN_NAME]"" at bounding box center [94, 122] width 161 height 10
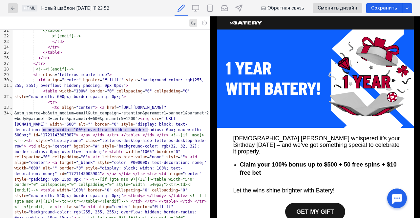
drag, startPoint x: 41, startPoint y: 130, endPoint x: 147, endPoint y: 130, distance: 105.7
click at [147, 127] on span ""[URL][DOMAIN_NAME]"" at bounding box center [94, 122] width 161 height 10
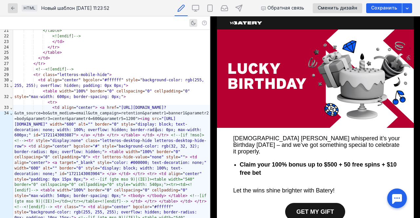
click at [314, 113] on img at bounding box center [315, 79] width 197 height 98
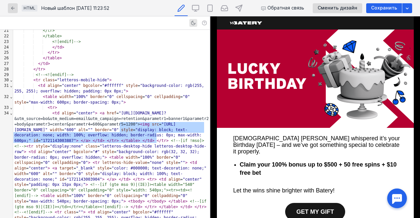
scroll to position [0, 0]
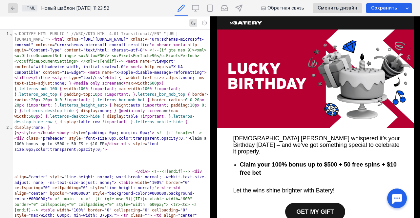
click at [274, 91] on img at bounding box center [315, 79] width 197 height 98
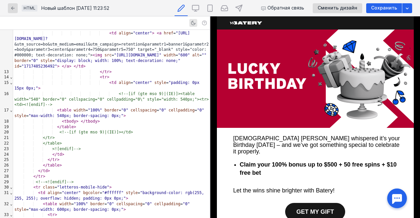
scroll to position [263, 0]
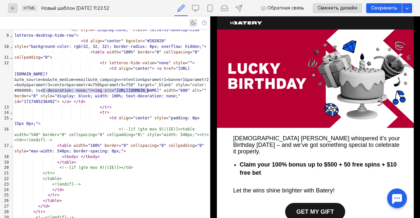
drag, startPoint x: 42, startPoint y: 91, endPoint x: 147, endPoint y: 93, distance: 104.7
click at [147, 93] on div "< td align = "center" > < a href = "[URL][DOMAIN_NAME]? &utm_source=bo&utm_medi…" at bounding box center [111, 85] width 197 height 39
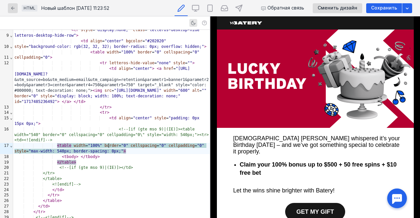
scroll to position [1672, 0]
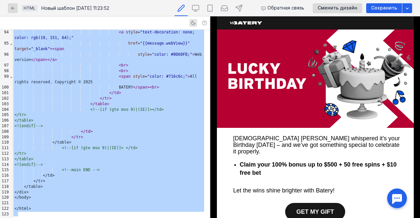
click at [351, 139] on font "[DEMOGRAPHIC_DATA] [PERSON_NAME] whispered it’s your Birthday [DATE] – and we’v…" at bounding box center [316, 145] width 167 height 20
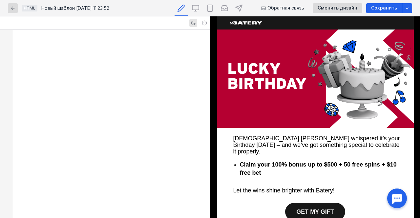
scroll to position [643, 0]
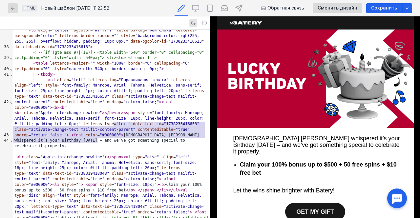
click at [28, 130] on div "< br class = "Apple-interchange-newline" > </ b > < br > < span style = "font-f…" at bounding box center [111, 129] width 197 height 39
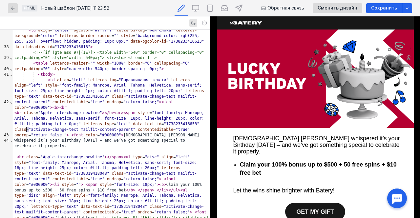
click at [28, 130] on div "< br class = "Apple-interchange-newline" > </ b > < br > < span style = "font-f…" at bounding box center [111, 129] width 197 height 39
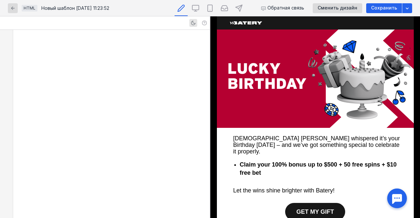
scroll to position [1672, 0]
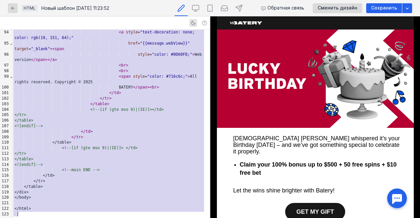
click at [389, 161] on b "Claim your 100% bonus up to $500 + 50 free spins + $10 free bet" at bounding box center [318, 168] width 157 height 15
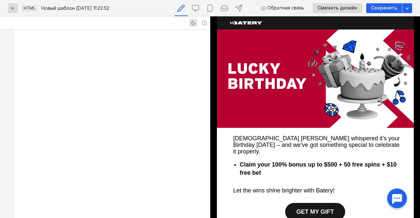
scroll to position [687, 0]
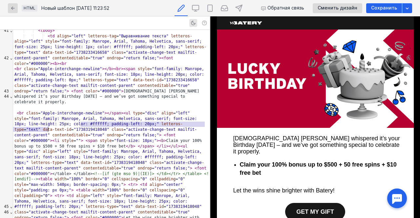
click at [18, 132] on div "< br class = "Apple-interchange-newline" > </ span > < ul type = "disc" align =…" at bounding box center [111, 169] width 197 height 116
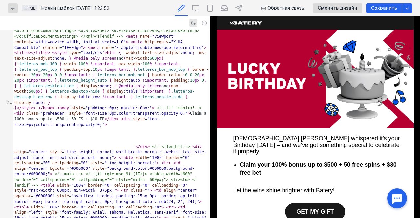
scroll to position [13, 0]
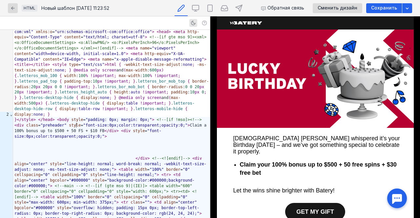
click at [77, 126] on div "} </ style > </ head > < body style = "padding: 0px; margin: 0px;" > <!--[if !m…" at bounding box center [111, 183] width 197 height 132
click at [104, 142] on div "} </ style > </ head > < body style = "padding: 0px; margin: 0px;" > <!--[if !m…" at bounding box center [111, 183] width 197 height 132
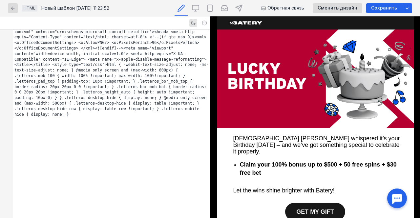
scroll to position [1672, 0]
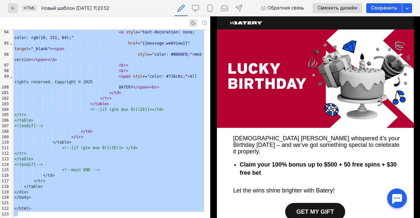
click at [390, 161] on b "Claim your 100% bonus up to $500 + 50 free spins + $30 free bet" at bounding box center [318, 168] width 157 height 15
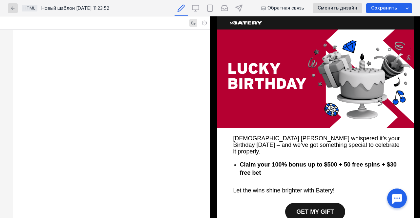
scroll to position [687, 0]
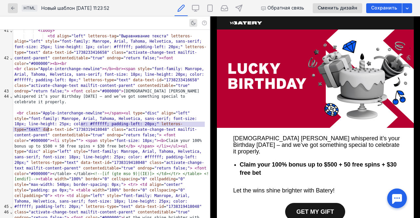
click at [18, 131] on div "< br class = "Apple-interchange-newline" > </ span > < ul type = "disc" align =…" at bounding box center [111, 169] width 197 height 116
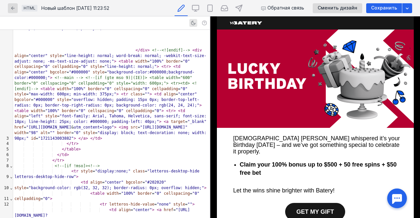
scroll to position [0, 0]
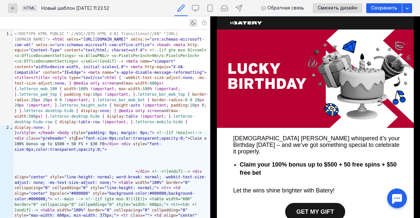
click at [76, 138] on div "} </ style > </ head > < body style = "padding: 0px; margin: 0px;" > <!--[if !m…" at bounding box center [111, 196] width 197 height 132
click at [89, 155] on div "} </ style > </ head > < body style = "padding: 0px; margin: 0px;" > <!--[if !m…" at bounding box center [111, 196] width 197 height 132
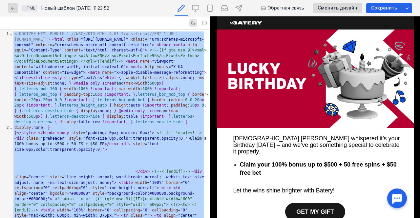
click at [389, 161] on b "Claim your 100% bonus up to $500 + 50 free spins + $50 free bet" at bounding box center [318, 168] width 157 height 15
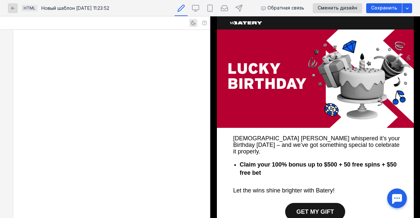
scroll to position [687, 0]
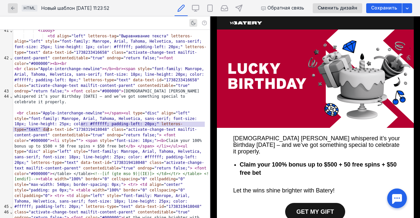
click at [19, 130] on div "< br class = "Apple-interchange-newline" > </ span > < ul type = "disc" align =…" at bounding box center [111, 169] width 197 height 116
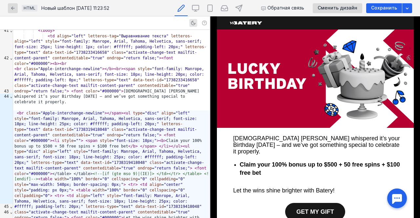
scroll to position [0, 0]
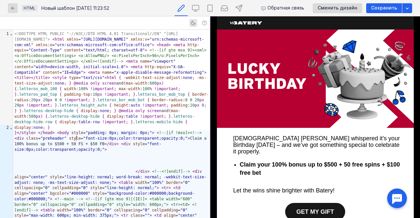
click at [77, 141] on div "} </ style > </ head > < body style = "padding: 0px; margin: 0px;" > <!--[if !m…" at bounding box center [111, 196] width 197 height 132
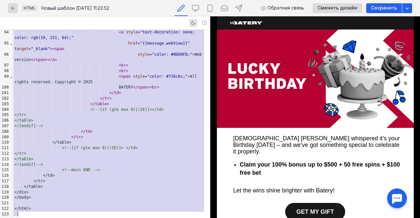
scroll to position [1672, 0]
